Goal: Ask a question

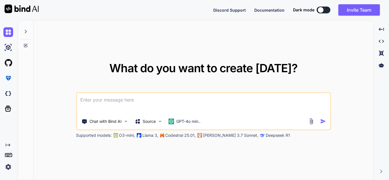
click at [97, 101] on textarea at bounding box center [203, 103] width 253 height 21
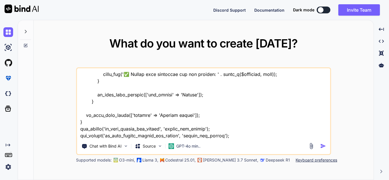
scroll to position [774, 0]
click at [246, 135] on textarea at bounding box center [203, 103] width 253 height 71
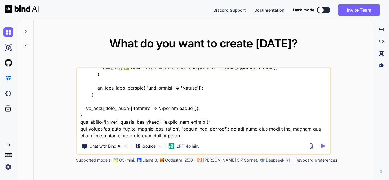
type textarea "function update_job_status() { if (!is_user_logged_in()) { wp_send_json_error([…"
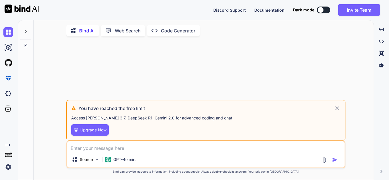
click at [336, 109] on icon at bounding box center [337, 108] width 7 height 7
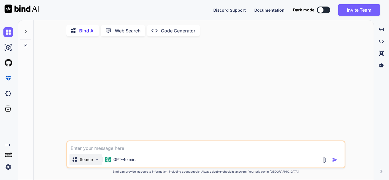
click at [84, 160] on p "Source" at bounding box center [86, 160] width 13 height 6
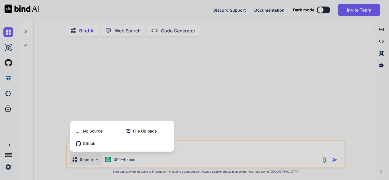
click at [260, 99] on div at bounding box center [194, 90] width 389 height 180
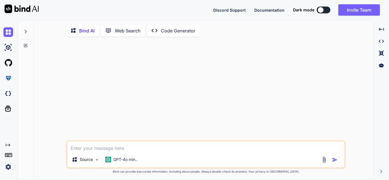
click at [336, 161] on img "button" at bounding box center [335, 160] width 6 height 6
click at [124, 150] on textarea at bounding box center [205, 147] width 277 height 10
paste textarea "function update_job_status() { if (!is_user_logged_in()) { wp_send_json_error([…"
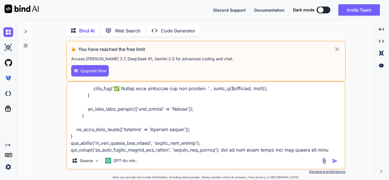
scroll to position [767, 0]
type textarea "function update_job_status() { if (!is_user_logged_in()) { wp_send_json_error([…"
click at [99, 73] on span "Upgrade Now" at bounding box center [93, 71] width 26 height 6
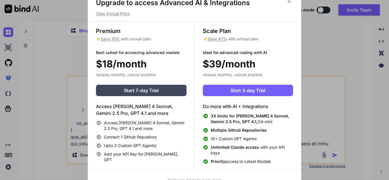
scroll to position [0, 0]
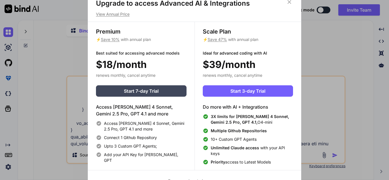
click at [289, 3] on icon at bounding box center [289, 2] width 6 height 6
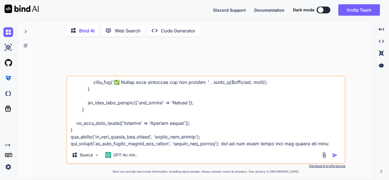
click at [209, 138] on textarea at bounding box center [205, 112] width 277 height 71
click at [202, 54] on div at bounding box center [207, 58] width 278 height 35
click at [132, 30] on p "Web Search" at bounding box center [128, 30] width 26 height 7
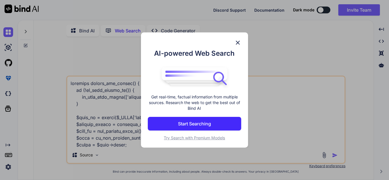
scroll to position [2, 0]
click at [238, 42] on img at bounding box center [237, 42] width 7 height 7
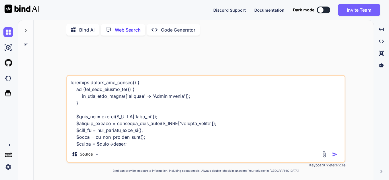
click at [334, 155] on img "button" at bounding box center [335, 155] width 6 height 6
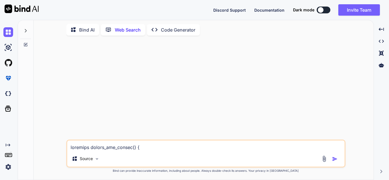
scroll to position [0, 0]
click at [202, 130] on p "Try again" at bounding box center [210, 130] width 18 height 6
